Goal: Information Seeking & Learning: Learn about a topic

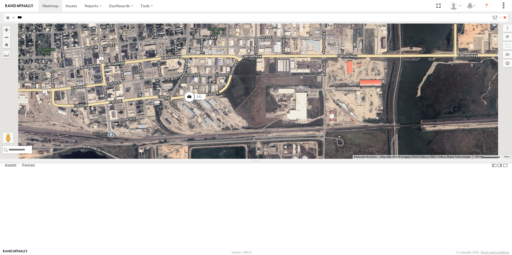
click at [60, 18] on input "***" at bounding box center [252, 18] width 474 height 8
click at [48, 8] on span at bounding box center [50, 5] width 16 height 5
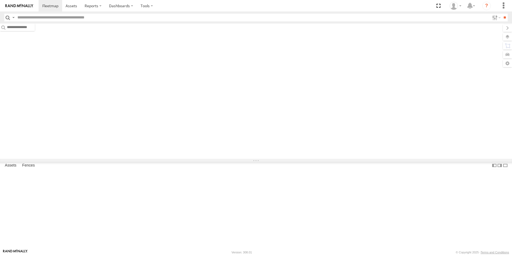
type input "***"
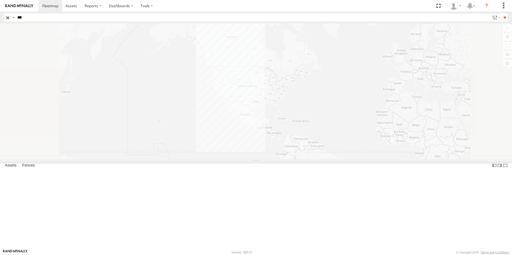
click at [9, 18] on input "button" at bounding box center [7, 18] width 7 height 8
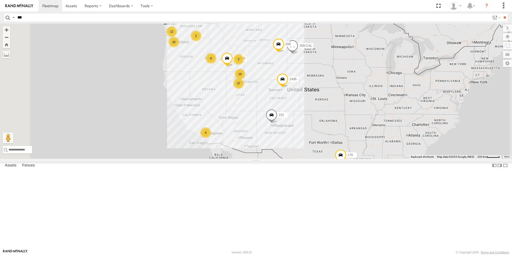
click at [0, 0] on div "All Assets" at bounding box center [0, 0] width 0 height 0
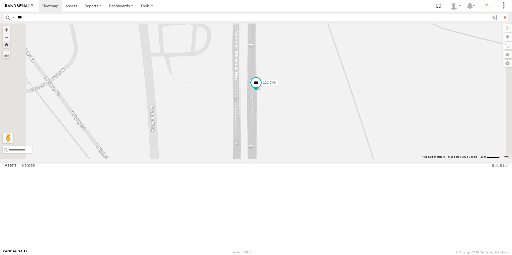
click at [48, 18] on input "***" at bounding box center [252, 18] width 474 height 8
type input "***"
click at [502, 14] on input "**" at bounding box center [505, 18] width 6 height 8
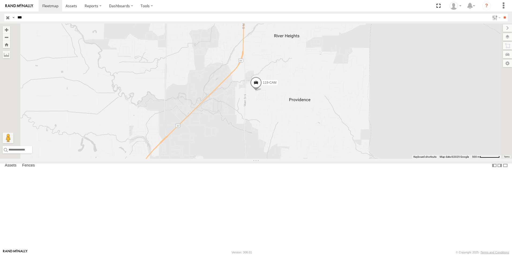
click at [262, 91] on span at bounding box center [256, 84] width 12 height 14
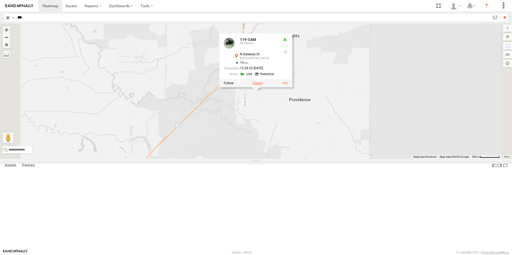
click at [263, 85] on label at bounding box center [258, 83] width 10 height 4
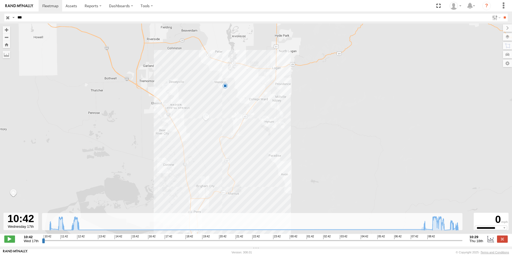
drag, startPoint x: 271, startPoint y: 73, endPoint x: 264, endPoint y: 123, distance: 50.1
click at [264, 123] on div "119-CAM 10:58 Wed 11:44 Wed 12:24 Wed 12:26 Wed 12:36 Wed 08:34 Thu 09:42 Thu 0…" at bounding box center [256, 132] width 512 height 216
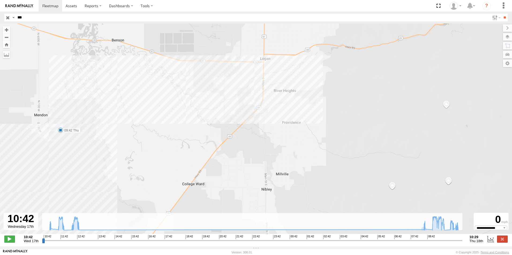
drag, startPoint x: 271, startPoint y: 86, endPoint x: 262, endPoint y: 130, distance: 44.1
click at [262, 130] on div "119-CAM 10:58 Wed 11:44 Wed 12:24 Wed 12:26 Wed 12:36 Wed 08:34 Thu 09:42 Thu 0…" at bounding box center [256, 132] width 512 height 216
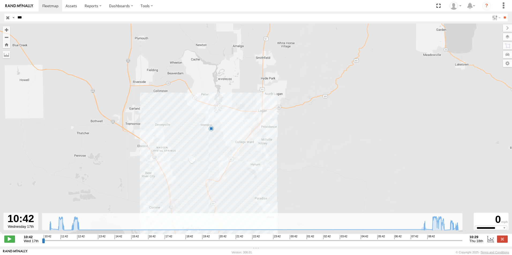
click at [7, 18] on input "button" at bounding box center [7, 18] width 7 height 8
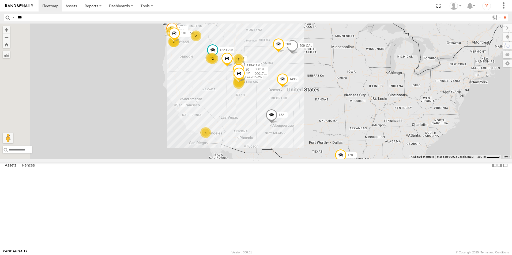
click at [0, 0] on div "122-CAM All Assets" at bounding box center [0, 0] width 0 height 0
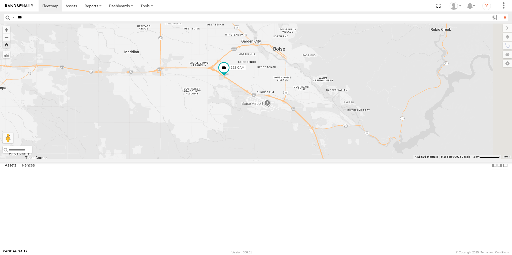
drag, startPoint x: 338, startPoint y: 183, endPoint x: 279, endPoint y: 139, distance: 73.4
click at [279, 139] on div "122-CAM" at bounding box center [256, 91] width 512 height 135
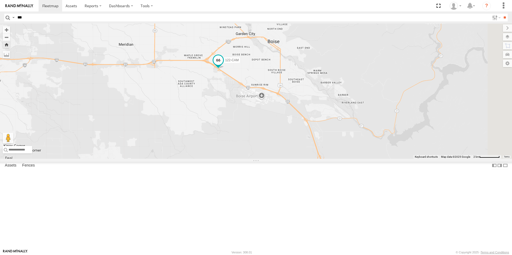
click at [223, 65] on span at bounding box center [218, 61] width 10 height 10
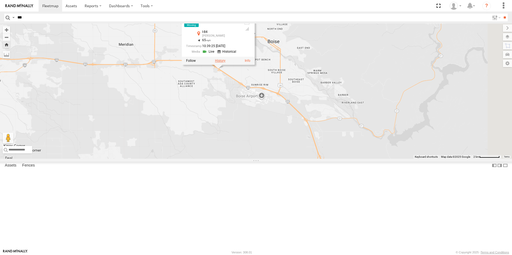
click at [225, 63] on label at bounding box center [220, 61] width 10 height 4
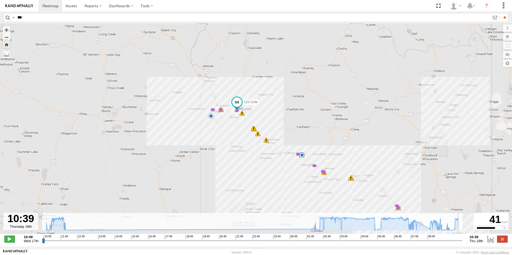
drag, startPoint x: 44, startPoint y: 244, endPoint x: 481, endPoint y: 251, distance: 437.6
type input "**********"
click at [462, 243] on input "range" at bounding box center [252, 240] width 420 height 5
click at [236, 112] on span at bounding box center [236, 110] width 5 height 5
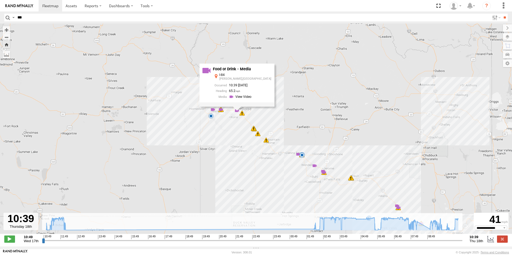
click at [220, 111] on span at bounding box center [220, 109] width 5 height 5
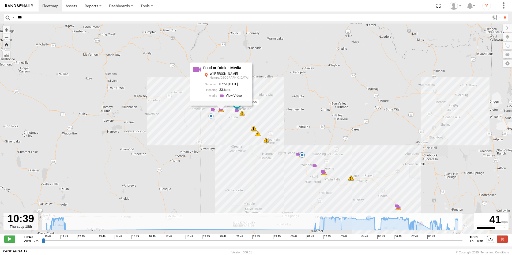
click at [214, 112] on span at bounding box center [212, 109] width 5 height 5
click at [297, 156] on span at bounding box center [298, 154] width 5 height 5
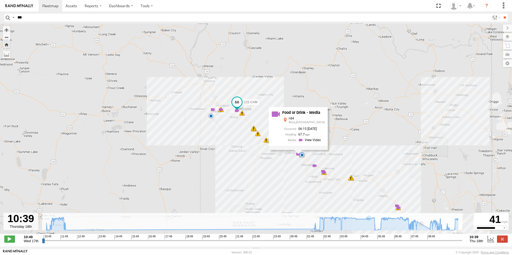
click at [302, 150] on div "Food or Drink - Media I-84 Bliss,ID 06:15 09/18/2025 67.7" at bounding box center [298, 128] width 59 height 43
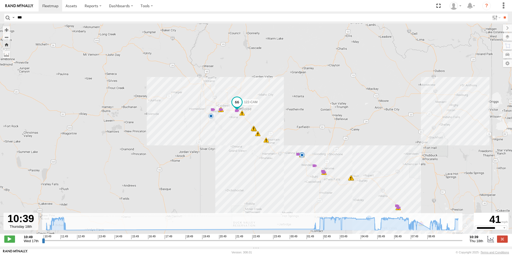
click at [302, 158] on span at bounding box center [301, 155] width 5 height 5
click at [315, 167] on span at bounding box center [314, 165] width 5 height 5
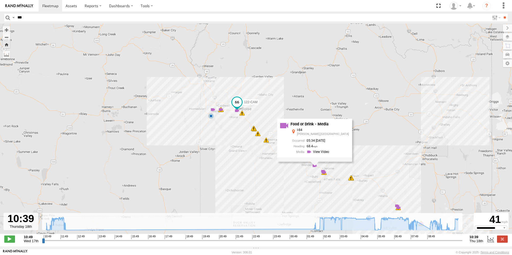
click at [323, 173] on span at bounding box center [323, 171] width 5 height 5
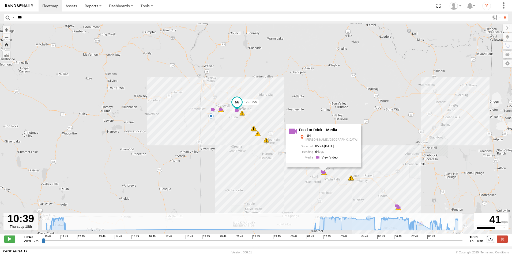
click at [324, 168] on div "Food or Drink - Media I-84 Jerome,ID 05:24 09/18/2025 64" at bounding box center [323, 146] width 75 height 43
click at [396, 208] on span at bounding box center [396, 205] width 5 height 5
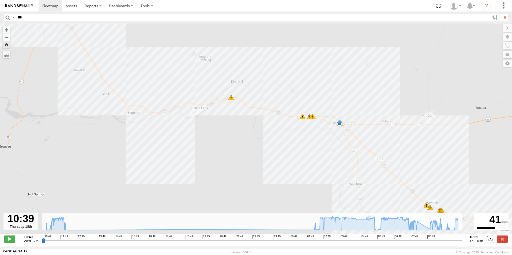
drag, startPoint x: 328, startPoint y: 148, endPoint x: 308, endPoint y: 162, distance: 24.4
click at [308, 162] on div "122-CAM 10:49 Wed 10:53 Wed 11:02 Wed 11:23 Wed 11:25 Wed 11:57 Wed 02:14 Thu 0…" at bounding box center [256, 132] width 512 height 216
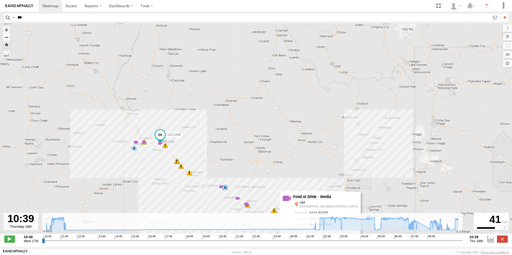
click at [134, 151] on div "5" at bounding box center [133, 148] width 5 height 5
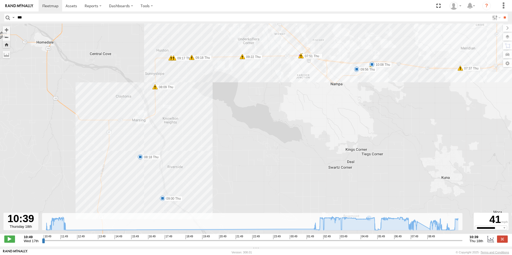
click at [140, 159] on span at bounding box center [140, 156] width 5 height 5
click at [163, 203] on div "122-CAM 10:49 Wed 10:53 Wed 11:02 Wed 11:23 Wed 11:25 Wed 11:57 Wed 02:14 Thu 0…" at bounding box center [256, 132] width 512 height 216
click at [163, 200] on span at bounding box center [162, 198] width 5 height 5
click at [163, 195] on div "09:00 Thu 18th Sep 09:14 Thu 18th Sep 14 8323 Clark Rd Marsing" at bounding box center [163, 180] width 64 height 29
click at [141, 158] on span at bounding box center [140, 156] width 5 height 5
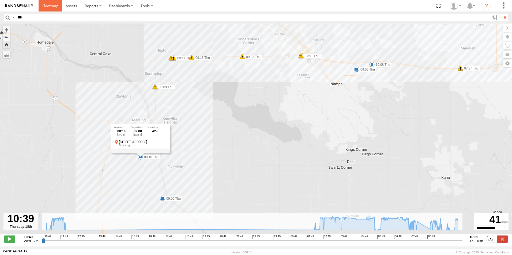
click at [50, 5] on span at bounding box center [50, 5] width 16 height 5
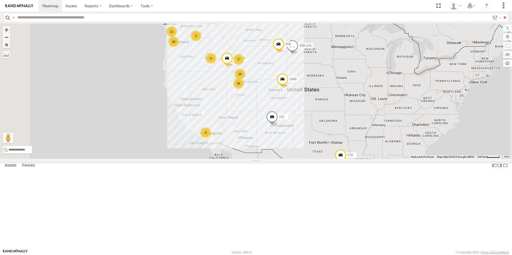
click at [0, 0] on div "All Assets" at bounding box center [0, 0] width 0 height 0
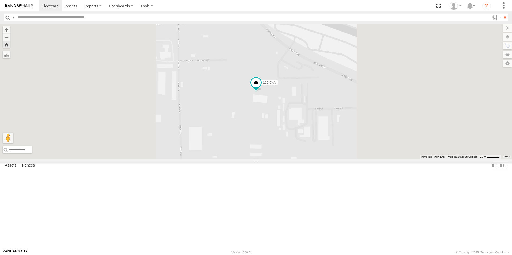
click at [0, 0] on link at bounding box center [0, 0] width 0 height 0
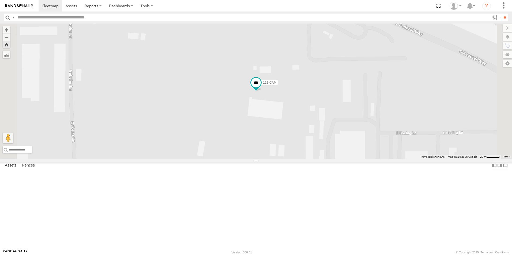
click at [79, 17] on input "text" at bounding box center [252, 18] width 474 height 8
type input "***"
click at [502, 14] on input "**" at bounding box center [505, 18] width 6 height 8
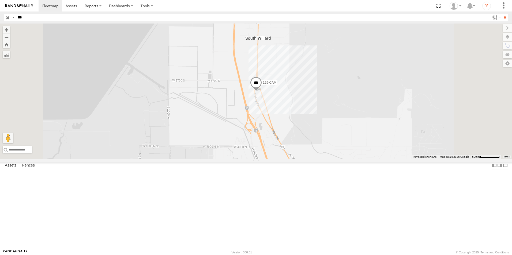
click at [8, 18] on input "button" at bounding box center [7, 18] width 7 height 8
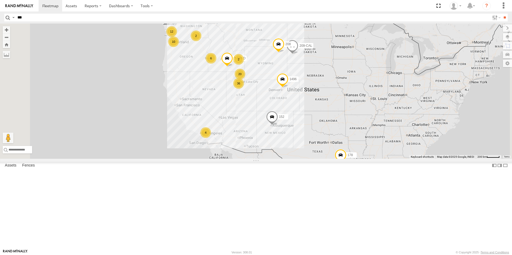
click at [0, 0] on div "126-CAM" at bounding box center [0, 0] width 0 height 0
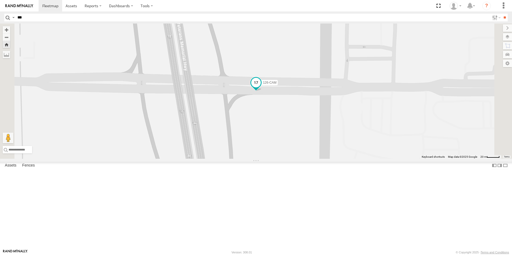
click at [262, 92] on span at bounding box center [256, 84] width 12 height 14
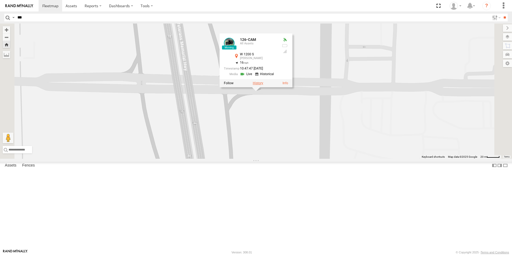
click at [263, 85] on label at bounding box center [258, 84] width 10 height 4
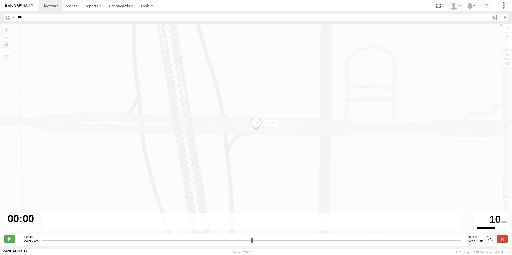
type input "**********"
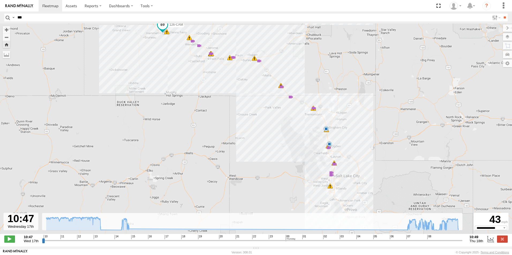
drag, startPoint x: 356, startPoint y: 193, endPoint x: 348, endPoint y: 171, distance: 23.7
click at [348, 171] on div "126-CAM 10:52 Wed 11:18 Wed 11:25 Wed 11:39 Wed 11:39 Wed 11:39 Wed 11:39 Wed 1…" at bounding box center [256, 132] width 512 height 216
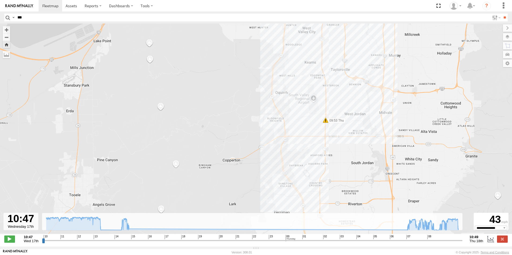
drag, startPoint x: 348, startPoint y: 197, endPoint x: 347, endPoint y: 107, distance: 90.0
click at [347, 107] on div "126-CAM 10:52 Wed 11:18 Wed 11:25 Wed 11:39 Wed 11:39 Wed 11:39 Wed 11:39 Wed 1…" at bounding box center [256, 132] width 512 height 216
click at [296, 150] on div "126-CAM 10:52 Wed 11:18 Wed 11:25 Wed 11:39 Wed 11:39 Wed 11:39 Wed 11:39 Wed 1…" at bounding box center [256, 132] width 512 height 216
click at [295, 148] on div "126-CAM 10:52 Wed 11:18 Wed 11:25 Wed 11:39 Wed 11:39 Wed 11:39 Wed 11:39 Wed 1…" at bounding box center [256, 132] width 512 height 216
click at [360, 131] on div "126-CAM 10:52 Wed 11:18 Wed 11:25 Wed 11:39 Wed 11:39 Wed 11:39 Wed 11:39 Wed 1…" at bounding box center [256, 132] width 512 height 216
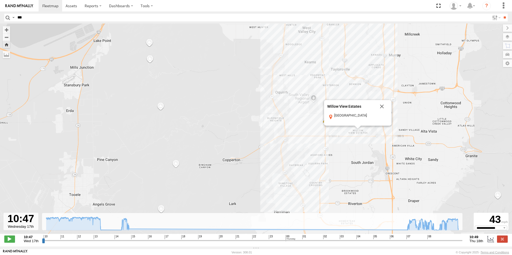
click at [295, 116] on div "126-CAM 10:52 Wed 11:18 Wed 11:25 Wed 11:39 Wed 11:39 Wed 11:39 Wed 11:39 Wed 1…" at bounding box center [256, 132] width 512 height 216
click at [383, 108] on button "Close" at bounding box center [381, 106] width 13 height 13
click at [327, 123] on span at bounding box center [325, 120] width 5 height 5
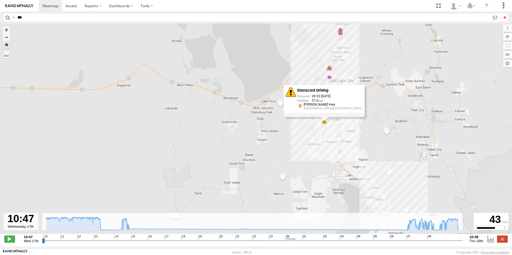
click at [369, 87] on div "126-CAM 10:52 Wed 11:18 Wed 11:25 Wed 11:39 Wed 11:39 Wed 11:39 Wed 11:39 Wed 1…" at bounding box center [256, 132] width 512 height 216
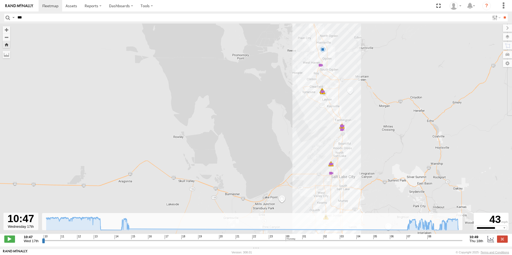
drag, startPoint x: 359, startPoint y: 82, endPoint x: 361, endPoint y: 179, distance: 96.7
click at [361, 179] on div "126-CAM 10:52 Wed 11:18 Wed 11:25 Wed 11:39 Wed 11:39 Wed 11:39 Wed 11:39 Wed 1…" at bounding box center [256, 132] width 512 height 216
click at [330, 174] on span at bounding box center [331, 173] width 5 height 5
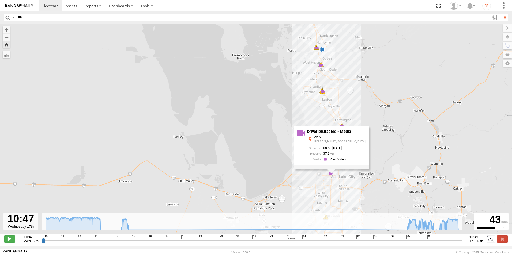
click at [284, 145] on div "126-CAM 10:52 Wed 11:18 Wed 11:25 Wed 11:39 Wed 11:39 Wed 11:39 Wed 11:39 Wed 1…" at bounding box center [256, 132] width 512 height 216
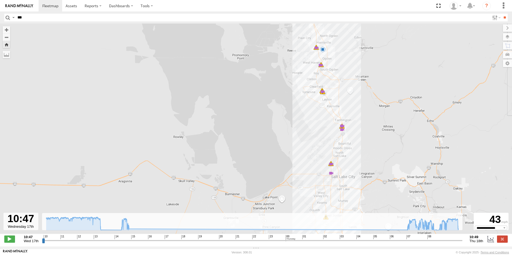
click at [331, 165] on span at bounding box center [331, 164] width 5 height 5
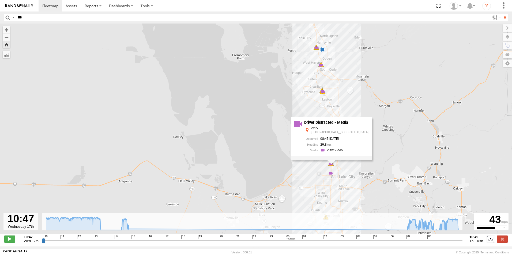
click at [279, 150] on div "126-CAM 10:52 Wed 11:18 Wed 11:25 Wed 11:39 Wed 11:39 Wed 11:39 Wed 11:39 Wed 1…" at bounding box center [256, 132] width 512 height 216
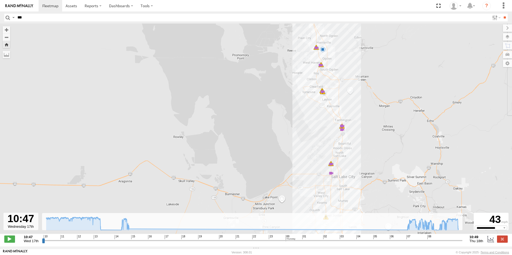
click at [342, 131] on span at bounding box center [342, 129] width 5 height 5
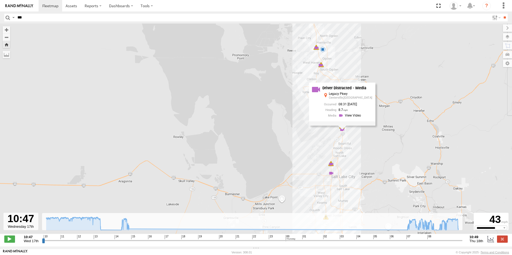
click at [297, 134] on div "126-CAM 10:52 Wed 11:18 Wed 11:25 Wed 11:39 Wed 11:39 Wed 11:39 Wed 11:39 Wed 1…" at bounding box center [256, 132] width 512 height 216
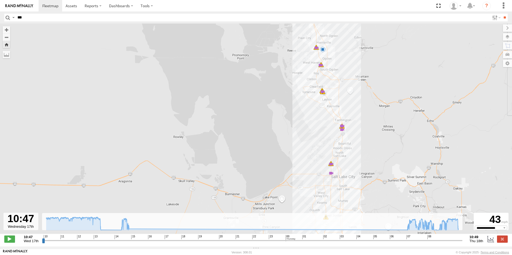
click at [341, 127] on span at bounding box center [342, 126] width 5 height 5
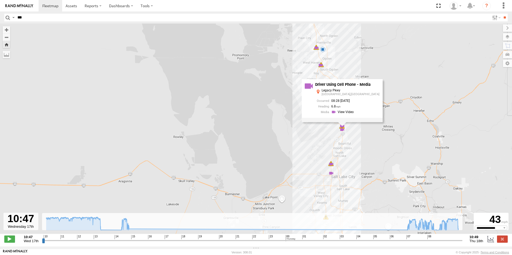
click at [292, 131] on div "126-CAM 10:52 Wed 11:18 Wed 11:25 Wed 11:39 Wed 11:39 Wed 11:39 Wed 11:39 Wed 1…" at bounding box center [256, 132] width 512 height 216
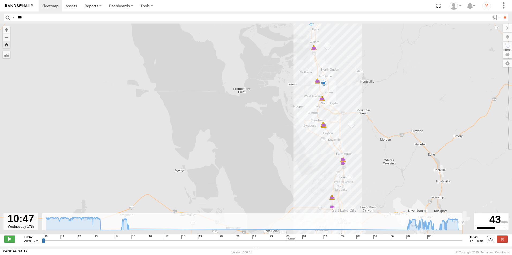
drag, startPoint x: 322, startPoint y: 112, endPoint x: 323, endPoint y: 149, distance: 37.0
click at [323, 149] on div "126-CAM 10:52 Wed 11:18 Wed 11:25 Wed 11:39 Wed 11:39 Wed 11:39 Wed 11:39 Wed 1…" at bounding box center [256, 132] width 512 height 216
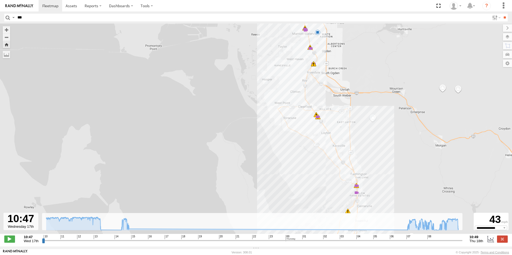
click at [318, 118] on span at bounding box center [317, 116] width 5 height 5
click at [282, 112] on div "126-CAM 10:52 Wed 11:18 Wed 11:25 Wed 11:39 Wed 11:39 Wed 11:39 Wed 11:39 Wed 1…" at bounding box center [256, 132] width 512 height 216
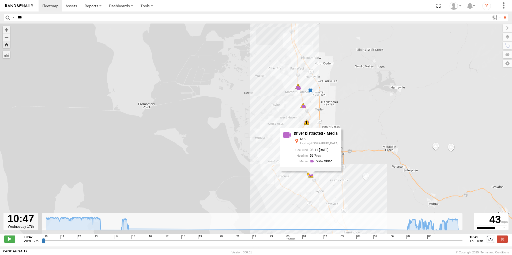
drag, startPoint x: 284, startPoint y: 90, endPoint x: 278, endPoint y: 147, distance: 57.0
click at [275, 152] on div "126-CAM 10:52 Wed 11:18 Wed 11:25 Wed 11:39 Wed 11:39 Wed 11:39 Wed 11:39 Wed 1…" at bounding box center [256, 132] width 512 height 216
click at [273, 123] on div "126-CAM 10:52 Wed 11:18 Wed 11:25 Wed 11:39 Wed 11:39 Wed 11:39 Wed 11:39 Wed 1…" at bounding box center [256, 132] width 512 height 216
click at [304, 108] on span at bounding box center [302, 107] width 5 height 5
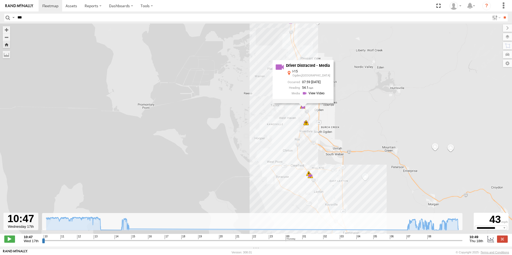
click at [269, 110] on div "126-CAM 10:52 Wed 11:18 Wed 11:25 Wed 11:39 Wed 11:39 Wed 11:39 Wed 11:39 Wed 1…" at bounding box center [256, 132] width 512 height 216
click at [297, 90] on span at bounding box center [298, 88] width 5 height 5
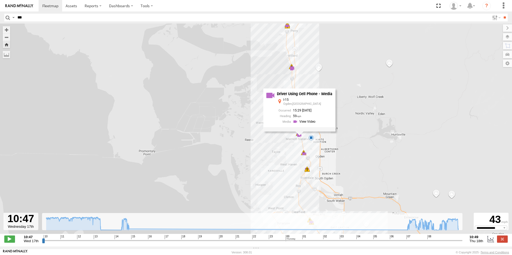
drag, startPoint x: 273, startPoint y: 115, endPoint x: 274, endPoint y: 174, distance: 58.4
click at [274, 173] on div "126-CAM 10:52 Wed 11:18 Wed 11:25 Wed 11:39 Wed 11:39 Wed 11:39 Wed 11:39 Wed 1…" at bounding box center [256, 132] width 512 height 216
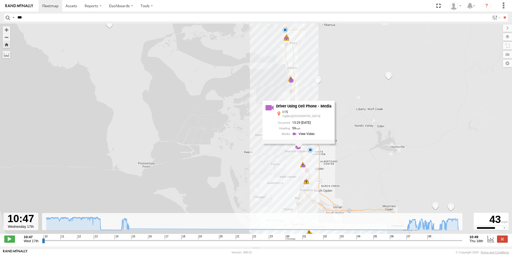
click at [274, 171] on div "126-CAM 10:52 Wed 11:18 Wed 11:25 Wed 11:39 Wed 11:39 Wed 11:39 Wed 11:39 Wed 1…" at bounding box center [256, 132] width 512 height 216
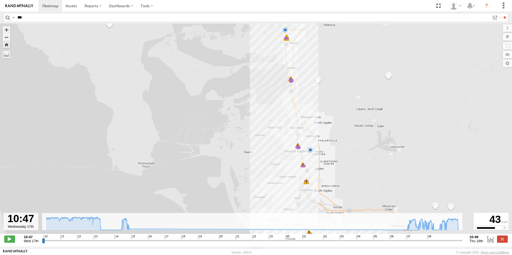
click at [297, 146] on span at bounding box center [297, 146] width 5 height 5
click at [268, 149] on div "126-CAM 10:52 Wed 11:18 Wed 11:25 Wed 11:39 Wed 11:39 Wed 11:39 Wed 11:39 Wed 1…" at bounding box center [256, 132] width 512 height 216
click at [291, 82] on span at bounding box center [291, 81] width 5 height 5
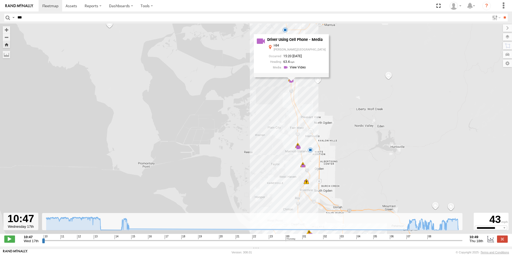
click at [254, 91] on div "126-CAM 10:52 Wed 11:18 Wed 11:25 Wed 11:39 Wed 11:39 Wed 11:39 Wed 11:39 Wed 1…" at bounding box center [256, 132] width 512 height 216
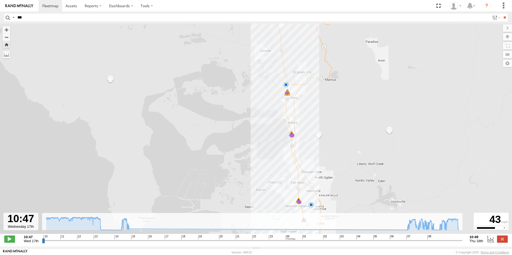
drag, startPoint x: 278, startPoint y: 90, endPoint x: 279, endPoint y: 148, distance: 57.9
click at [279, 148] on div "126-CAM 10:52 Wed 11:18 Wed 11:25 Wed 11:39 Wed 11:39 Wed 11:39 Wed 11:39 Wed 1…" at bounding box center [256, 132] width 512 height 216
click at [286, 97] on span at bounding box center [287, 95] width 5 height 5
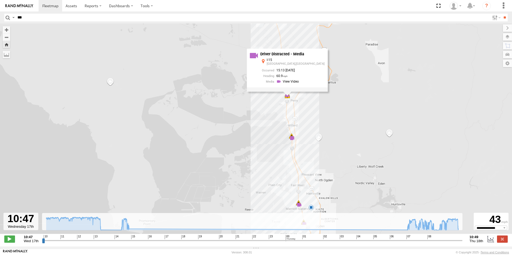
click at [257, 109] on div "126-CAM 10:52 Wed 11:18 Wed 11:25 Wed 11:39 Wed 11:39 Wed 11:39 Wed 11:39 Wed 1…" at bounding box center [256, 132] width 512 height 216
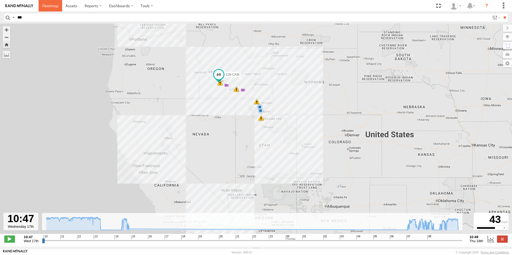
drag, startPoint x: 43, startPoint y: 8, endPoint x: 55, endPoint y: 6, distance: 11.4
click at [43, 8] on span at bounding box center [50, 5] width 16 height 5
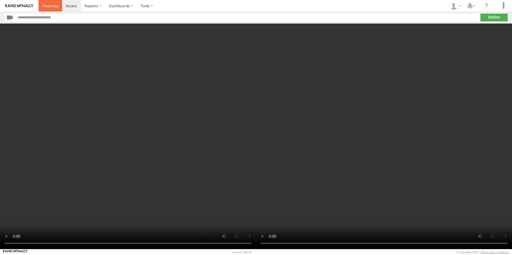
click at [47, 3] on span at bounding box center [50, 5] width 16 height 5
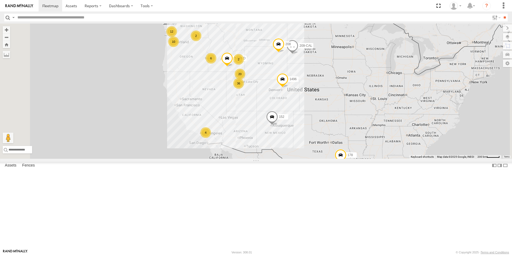
click at [0, 0] on span at bounding box center [0, 0] width 0 height 0
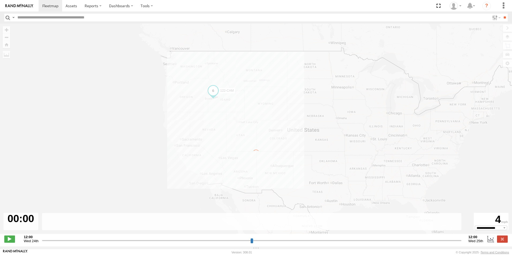
type input "**********"
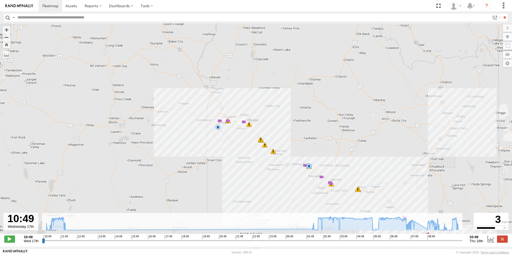
drag, startPoint x: 169, startPoint y: 78, endPoint x: 252, endPoint y: 163, distance: 118.3
click at [254, 169] on div "122-CAM 10:49 Wed 10:53 Wed 11:02 Wed 11:57 Wed 02:14 Thu 02:25 Thu 02:33 Thu 0…" at bounding box center [256, 132] width 512 height 216
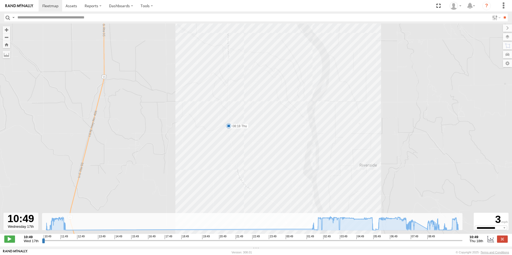
drag, startPoint x: 190, startPoint y: 113, endPoint x: 288, endPoint y: 179, distance: 118.1
click at [288, 179] on div "122-CAM 10:49 Wed 10:53 Wed 11:02 Wed 11:57 Wed 02:14 Thu 02:25 Thu 02:33 Thu 0…" at bounding box center [256, 132] width 512 height 216
click at [230, 128] on span at bounding box center [228, 125] width 5 height 5
click at [278, 145] on div "122-CAM 10:49 Wed 10:53 Wed 11:02 Wed 11:57 Wed 02:14 Thu 02:25 Thu 02:33 Thu 0…" at bounding box center [256, 132] width 512 height 216
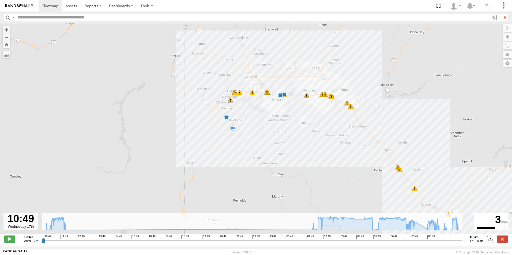
drag, startPoint x: 302, startPoint y: 169, endPoint x: 250, endPoint y: 127, distance: 67.0
click at [250, 127] on div "122-CAM 10:49 Wed 10:53 Wed 11:02 Wed 11:57 Wed 02:14 Thu 02:25 Thu 02:33 Thu 0…" at bounding box center [256, 132] width 512 height 216
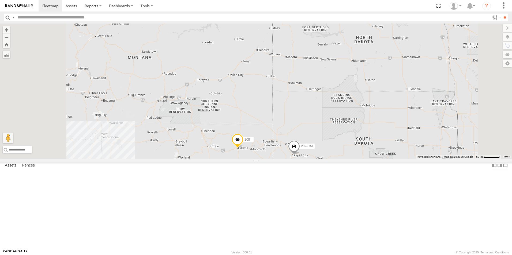
click at [0, 0] on div "All Assets" at bounding box center [0, 0] width 0 height 0
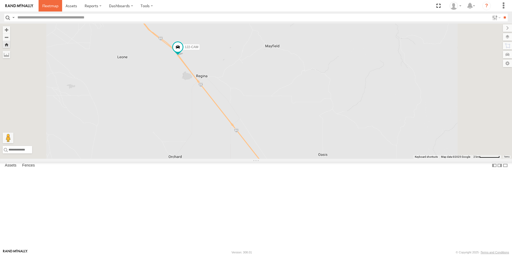
click at [48, 6] on span at bounding box center [50, 5] width 16 height 5
